Goal: Information Seeking & Learning: Check status

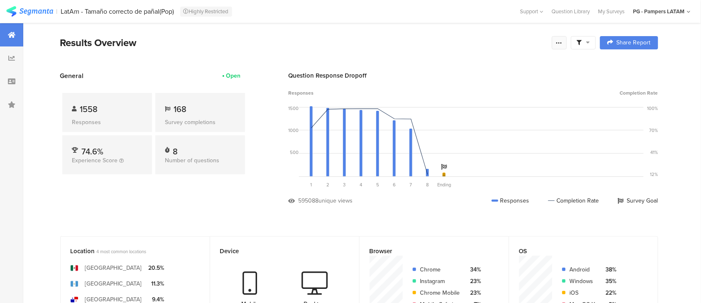
click at [567, 48] on div at bounding box center [559, 42] width 15 height 13
click at [592, 46] on div at bounding box center [583, 42] width 25 height 13
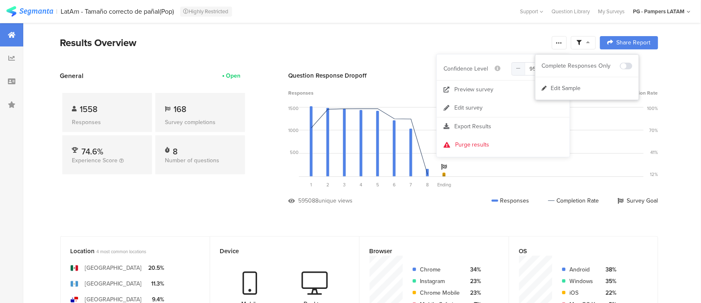
click at [507, 36] on div "Results Overview" at bounding box center [304, 42] width 488 height 15
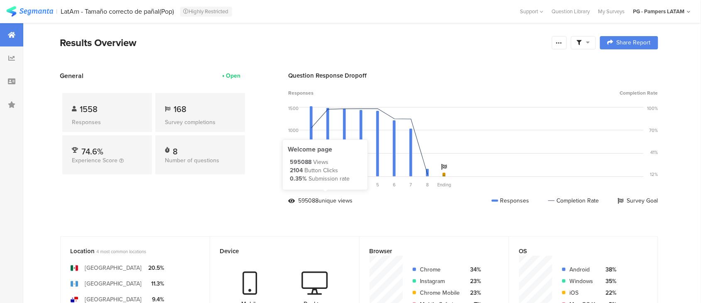
click at [315, 202] on div "595088" at bounding box center [309, 201] width 20 height 9
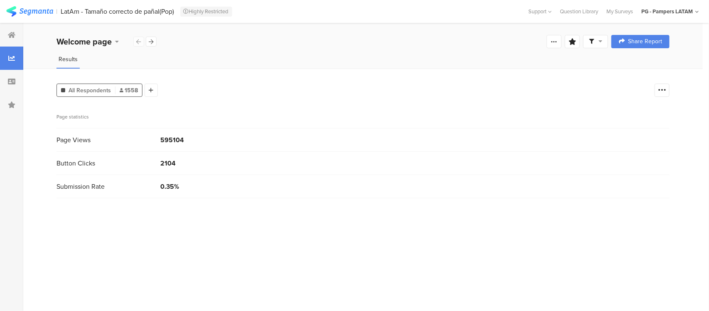
click at [598, 36] on div at bounding box center [595, 41] width 25 height 13
click at [558, 42] on div at bounding box center [554, 41] width 15 height 13
click at [287, 52] on div "Welcome page 1 ¿Hasta dónde llegan las cintas? 2 ¿Qué altura tiene la cinturill…" at bounding box center [363, 41] width 680 height 27
click at [118, 37] on div "Welcome page" at bounding box center [95, 41] width 77 height 12
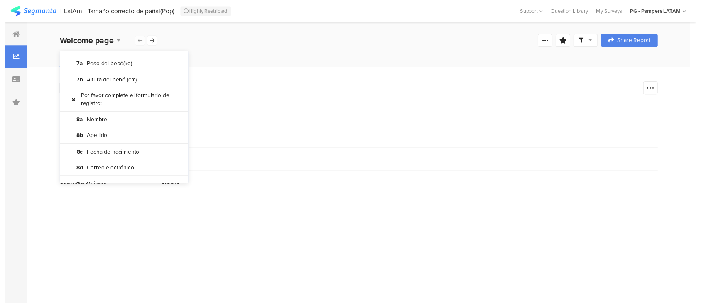
scroll to position [177, 0]
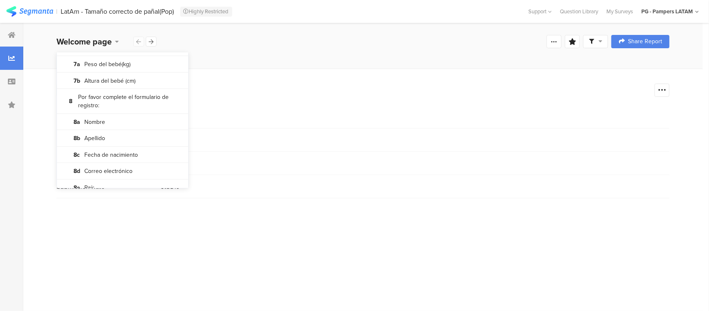
click at [253, 59] on div "Results" at bounding box center [363, 62] width 680 height 14
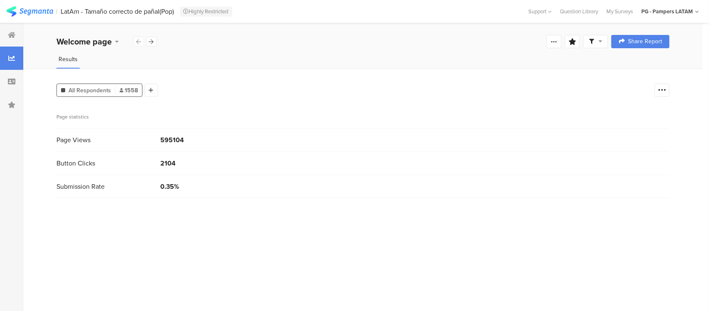
click at [13, 53] on div at bounding box center [11, 58] width 23 height 23
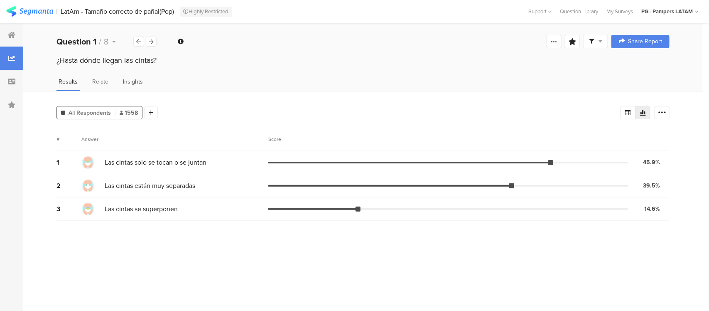
click at [138, 83] on span "Insights" at bounding box center [133, 81] width 20 height 9
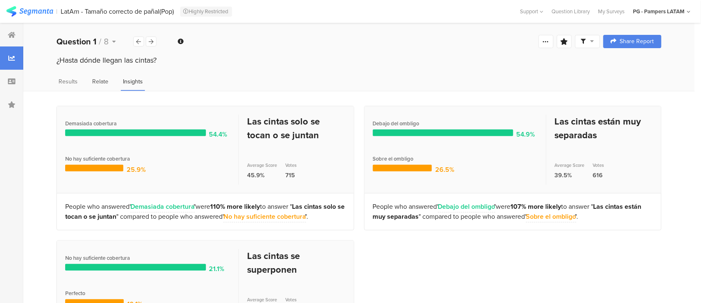
click at [94, 82] on span "Relate" at bounding box center [100, 81] width 16 height 9
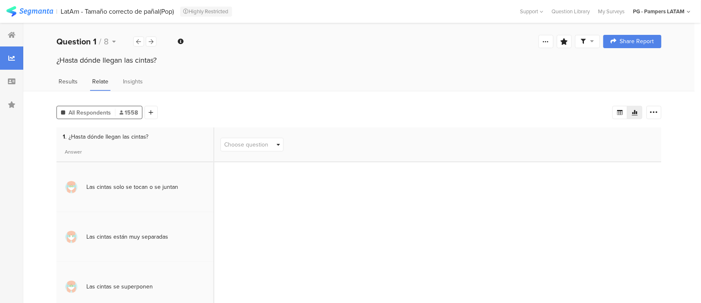
click at [76, 82] on span "Results" at bounding box center [68, 81] width 19 height 9
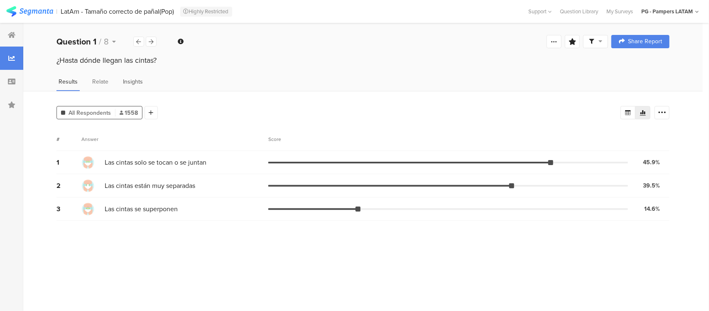
click at [132, 81] on span "Insights" at bounding box center [133, 81] width 20 height 9
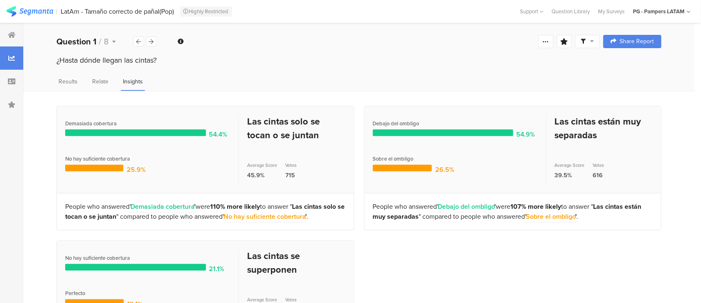
click at [19, 61] on div at bounding box center [11, 58] width 23 height 23
click at [59, 80] on span "Results" at bounding box center [68, 81] width 19 height 9
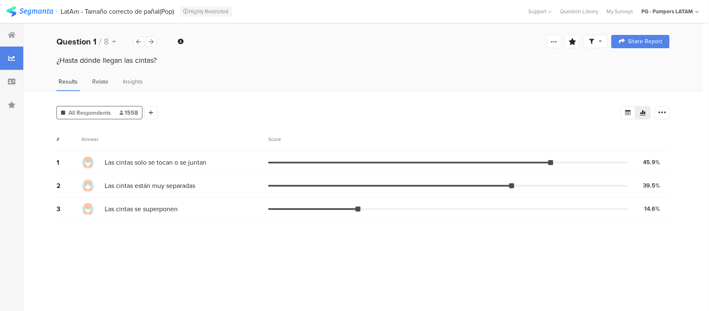
click at [90, 77] on div "Relate" at bounding box center [100, 84] width 20 height 14
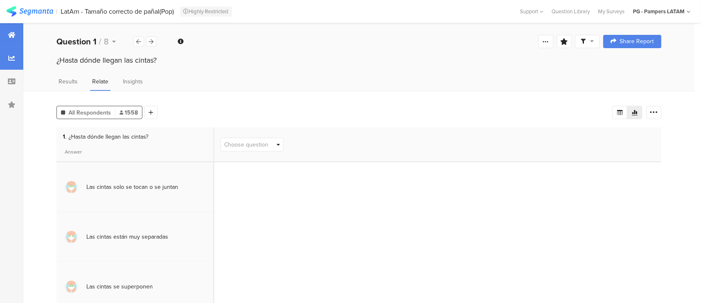
click at [22, 32] on div at bounding box center [11, 34] width 23 height 23
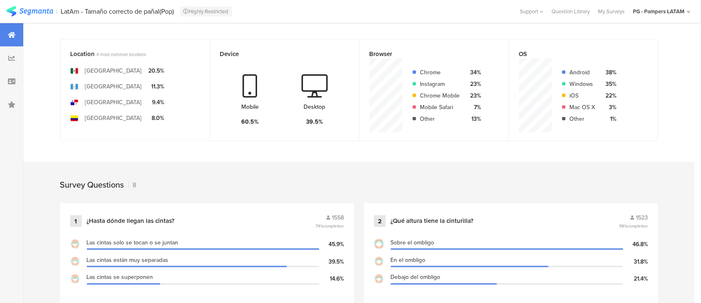
scroll to position [208, 0]
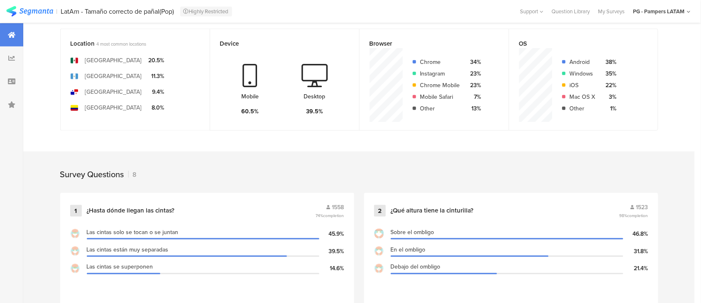
click at [279, 81] on section "Mobile 60.5% Desktop 39.5%" at bounding box center [284, 89] width 129 height 83
click at [418, 86] on div "Chrome 34% Instagram 23% Chrome Mobile 23% Mobile Safari 7% Other 13%" at bounding box center [442, 85] width 79 height 58
click at [514, 88] on div "OS Android 38% Windows 35% iOS 22% Mac OS X 3% Other 1%" at bounding box center [584, 80] width 150 height 102
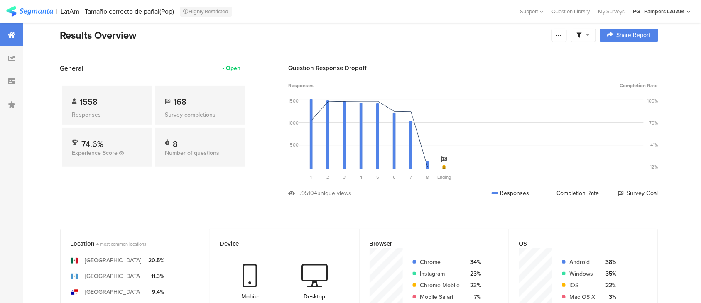
scroll to position [0, 0]
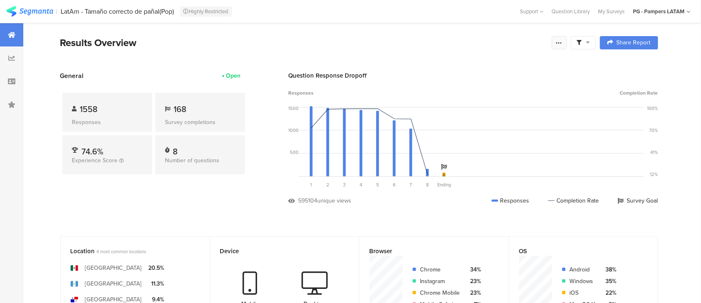
click at [563, 40] on icon at bounding box center [559, 42] width 7 height 7
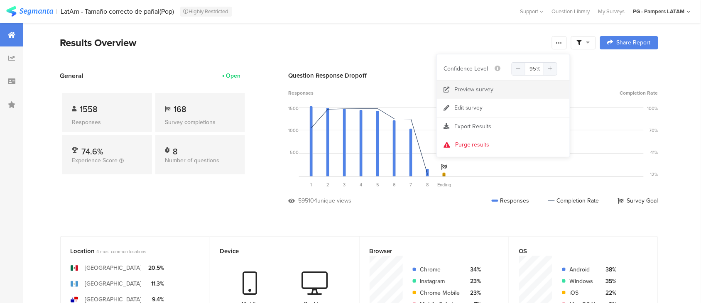
click at [487, 95] on link "Preview survey" at bounding box center [503, 90] width 133 height 18
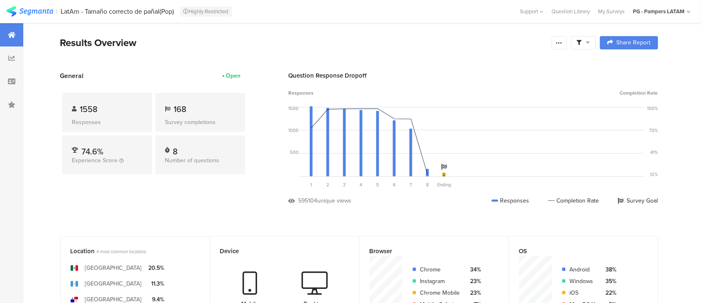
click at [591, 44] on icon at bounding box center [589, 42] width 4 height 6
click at [622, 69] on span at bounding box center [626, 66] width 12 height 7
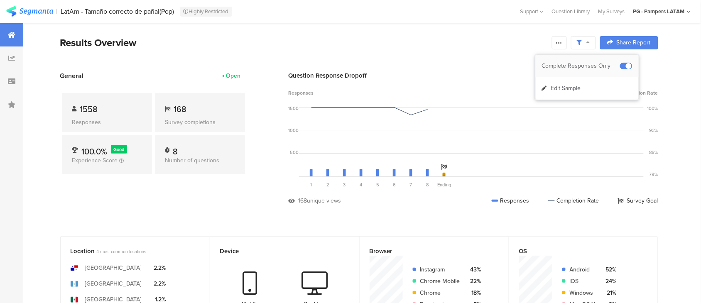
click at [628, 67] on span at bounding box center [626, 66] width 12 height 7
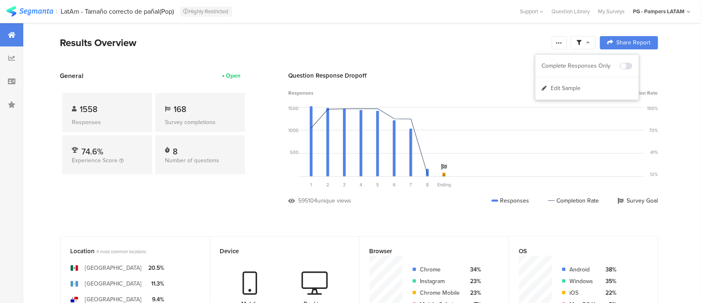
click at [265, 206] on section "General Open 1558 Responses 168 Survey completions 74.6% Experience Score 8 Num…" at bounding box center [359, 144] width 665 height 147
click at [564, 48] on div at bounding box center [559, 42] width 15 height 13
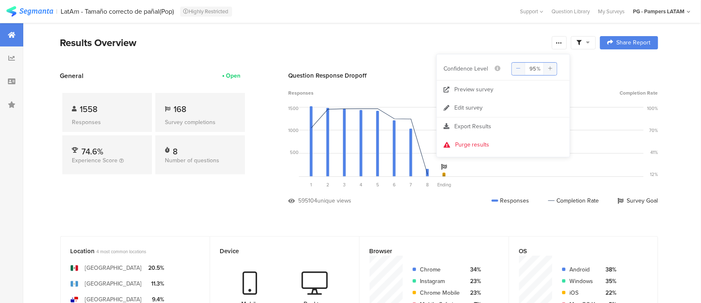
click at [518, 69] on icon at bounding box center [519, 68] width 5 height 5
click at [552, 68] on icon at bounding box center [551, 68] width 5 height 5
type input "95"
